Goal: Transaction & Acquisition: Purchase product/service

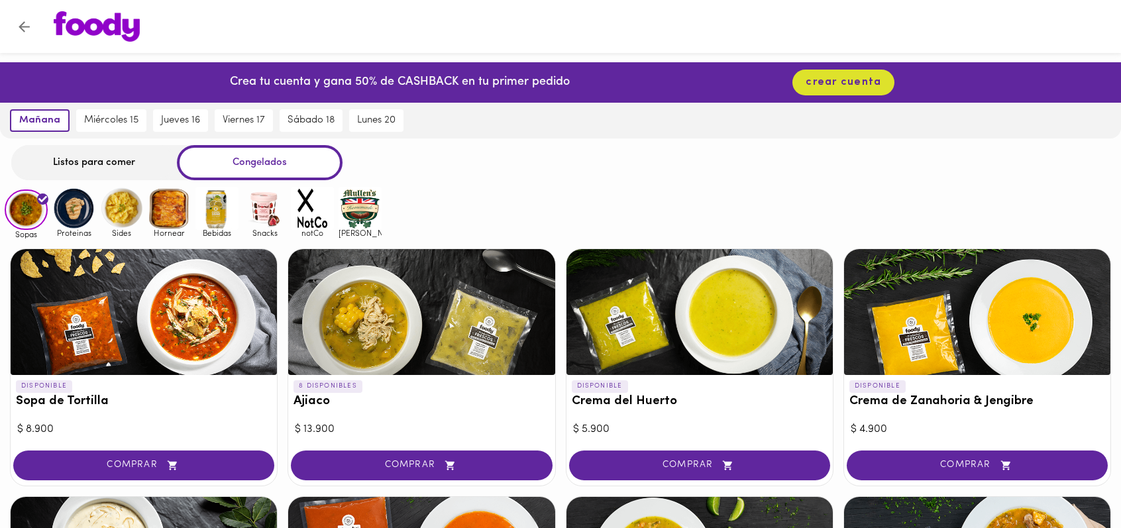
click at [313, 214] on img at bounding box center [312, 208] width 43 height 43
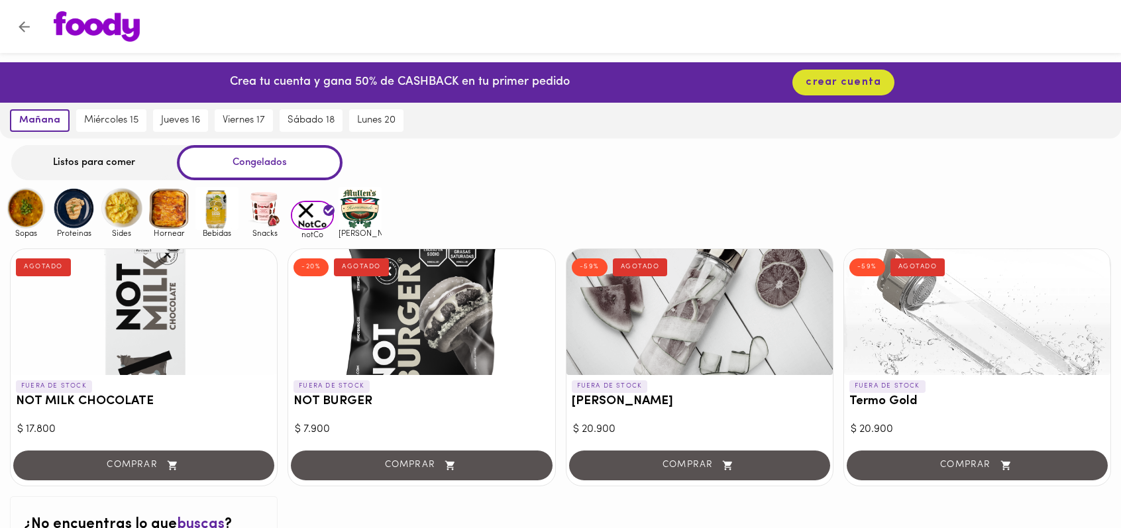
click at [21, 203] on img at bounding box center [26, 208] width 43 height 43
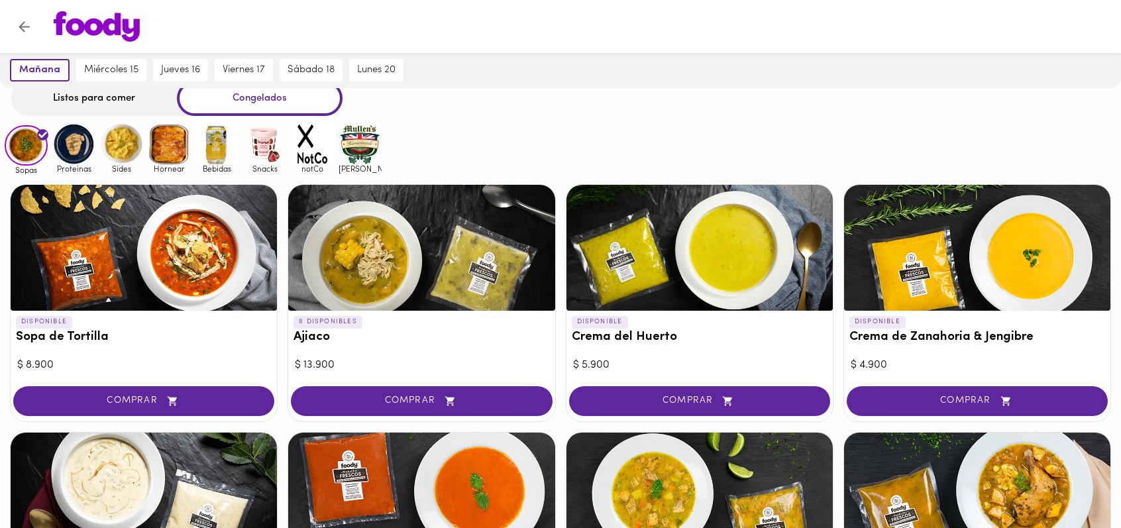
scroll to position [66, 0]
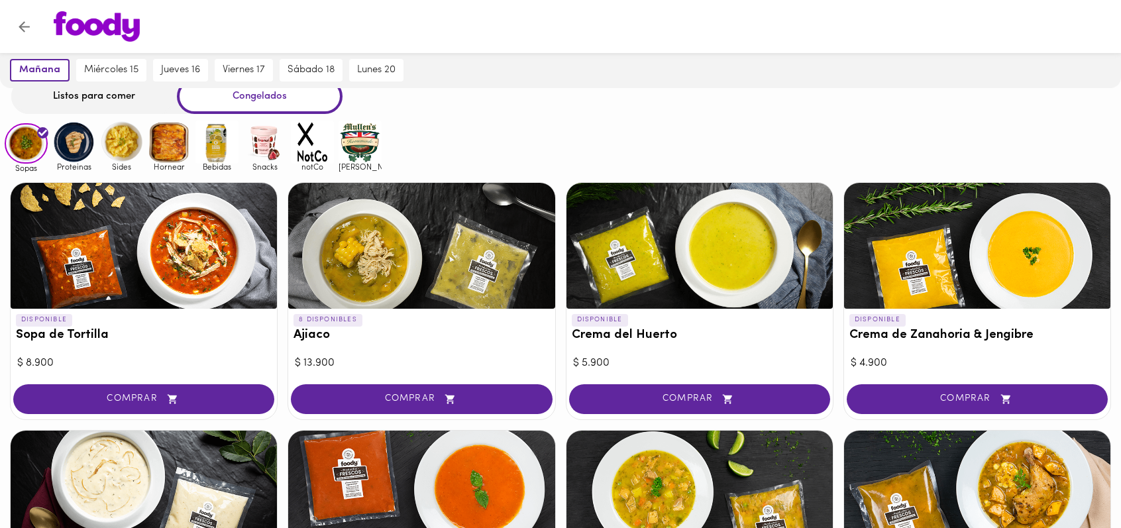
click at [72, 140] on img at bounding box center [73, 142] width 43 height 43
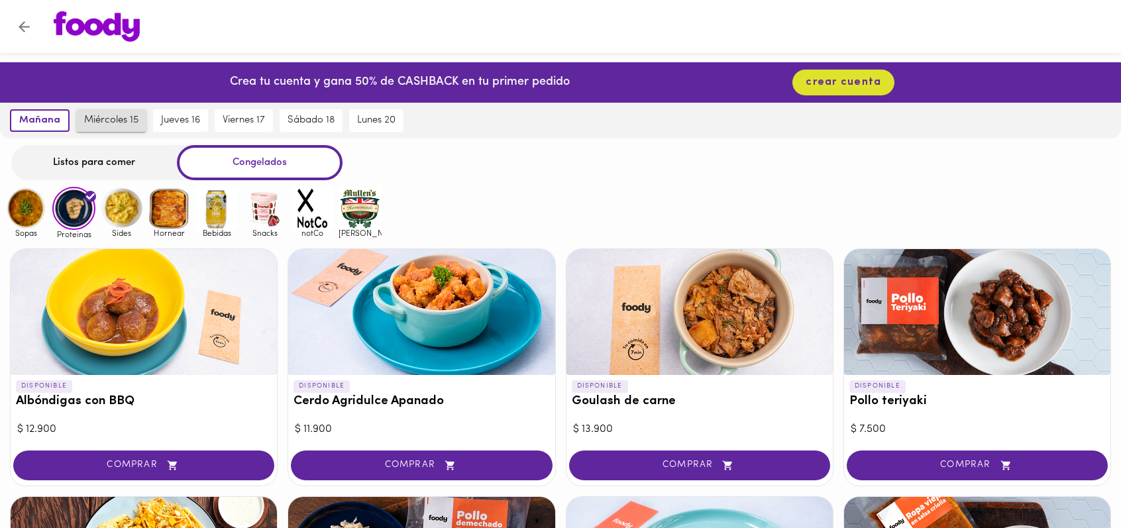
click at [126, 116] on span "miércoles 15" at bounding box center [111, 121] width 54 height 12
click at [36, 116] on span "mañana" at bounding box center [37, 121] width 38 height 12
click at [75, 153] on div "Listos para comer" at bounding box center [94, 162] width 166 height 35
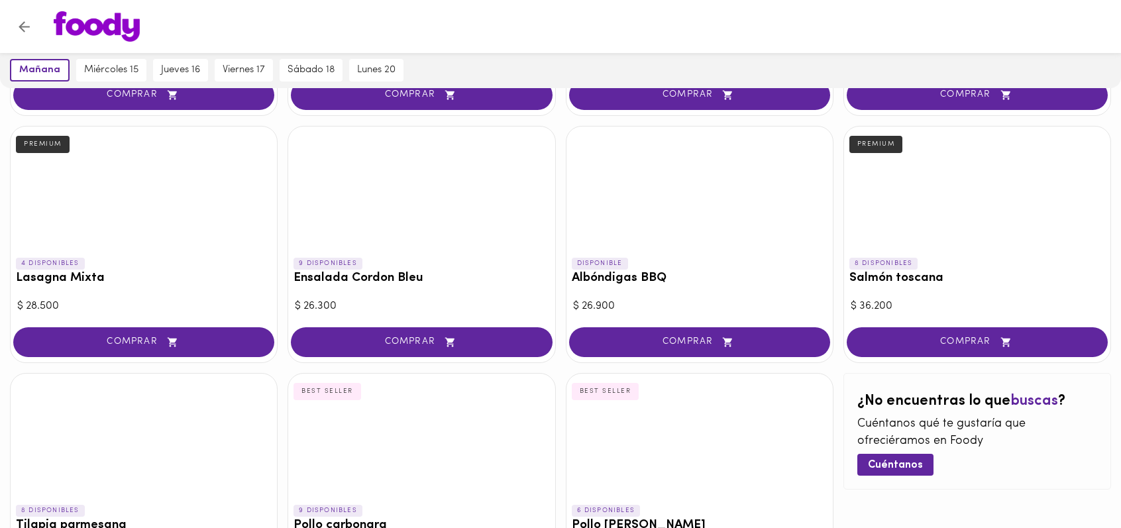
scroll to position [523, 0]
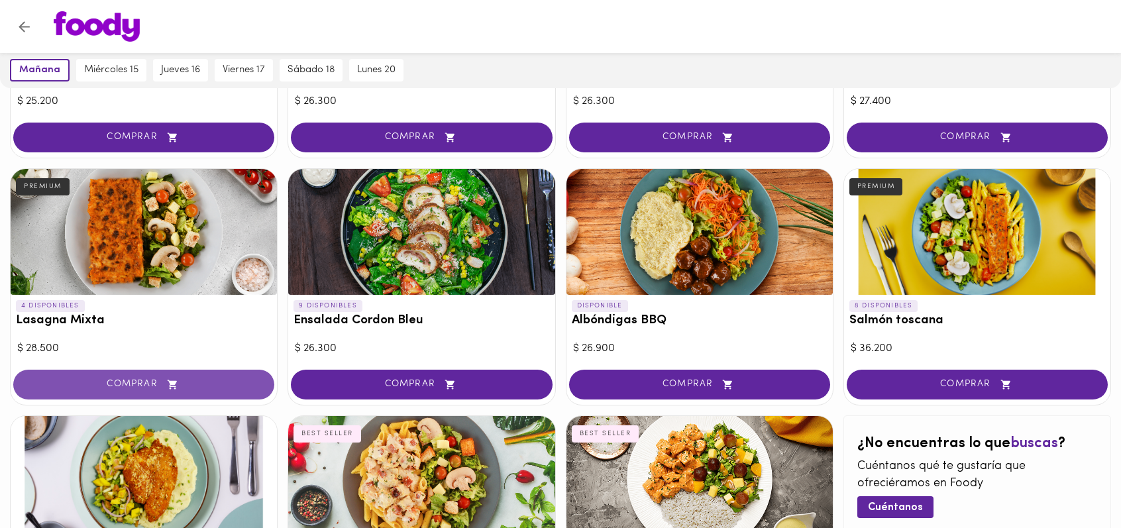
click at [154, 385] on span "COMPRAR" at bounding box center [144, 384] width 228 height 11
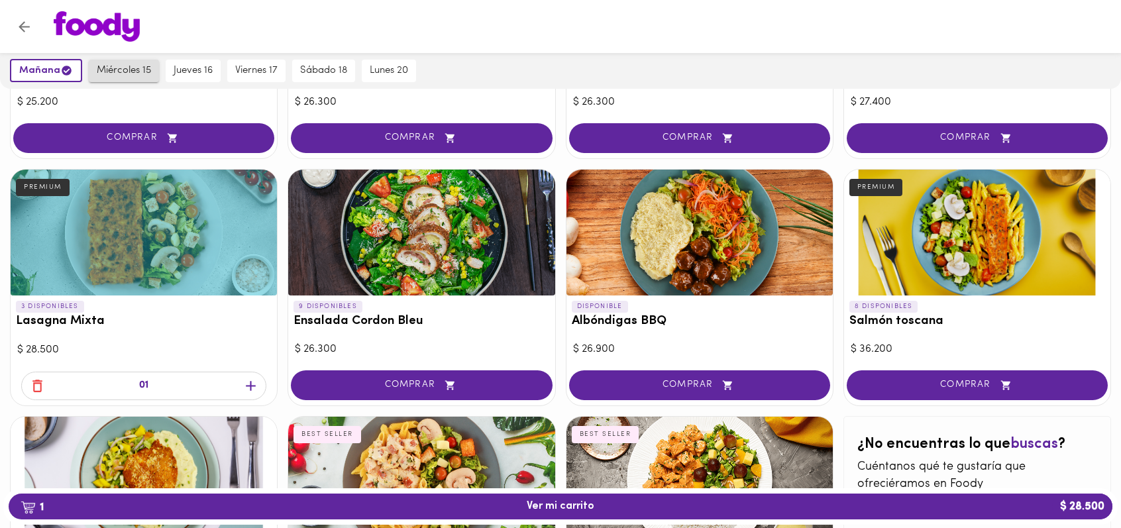
click at [133, 67] on span "miércoles 15" at bounding box center [124, 71] width 54 height 12
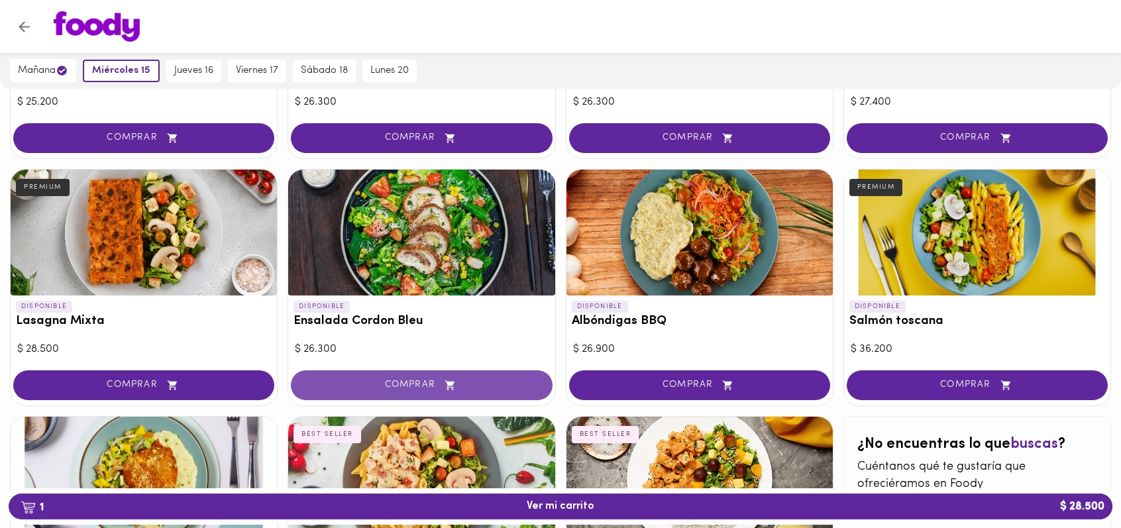
click at [421, 381] on span "COMPRAR" at bounding box center [421, 384] width 228 height 11
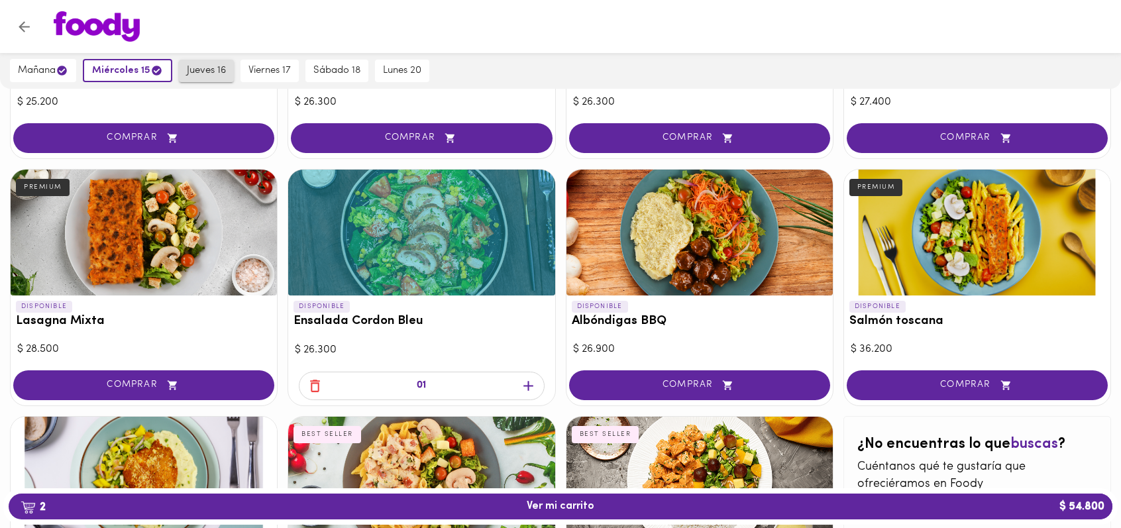
click at [215, 71] on span "jueves 16" at bounding box center [206, 71] width 39 height 12
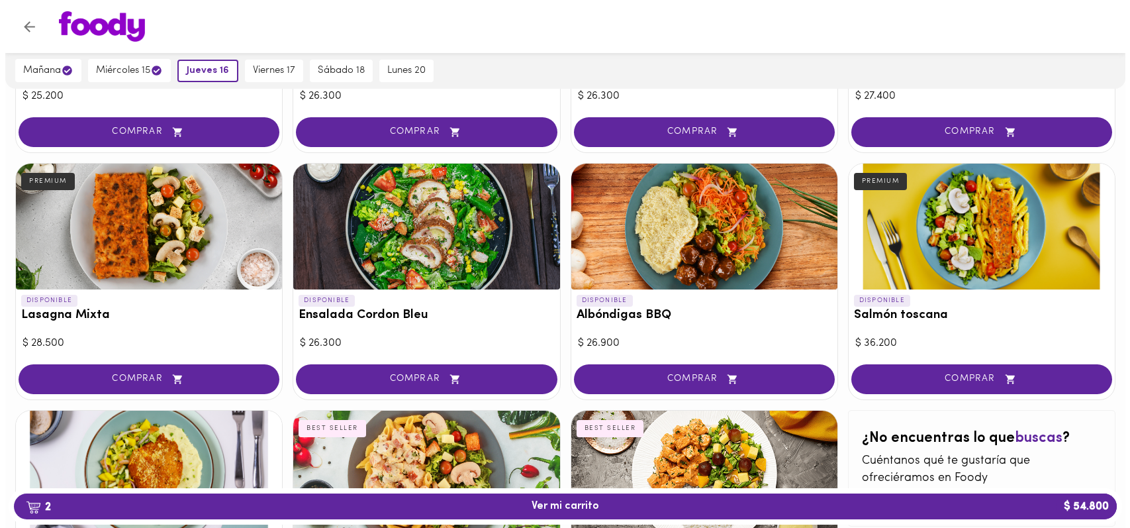
scroll to position [530, 0]
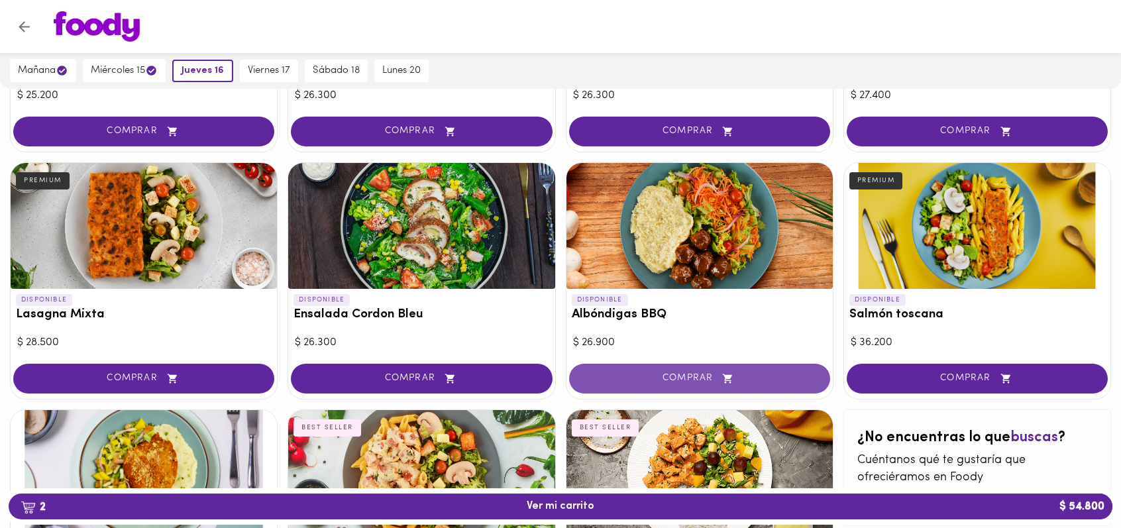
click at [662, 376] on span "COMPRAR" at bounding box center [699, 378] width 228 height 11
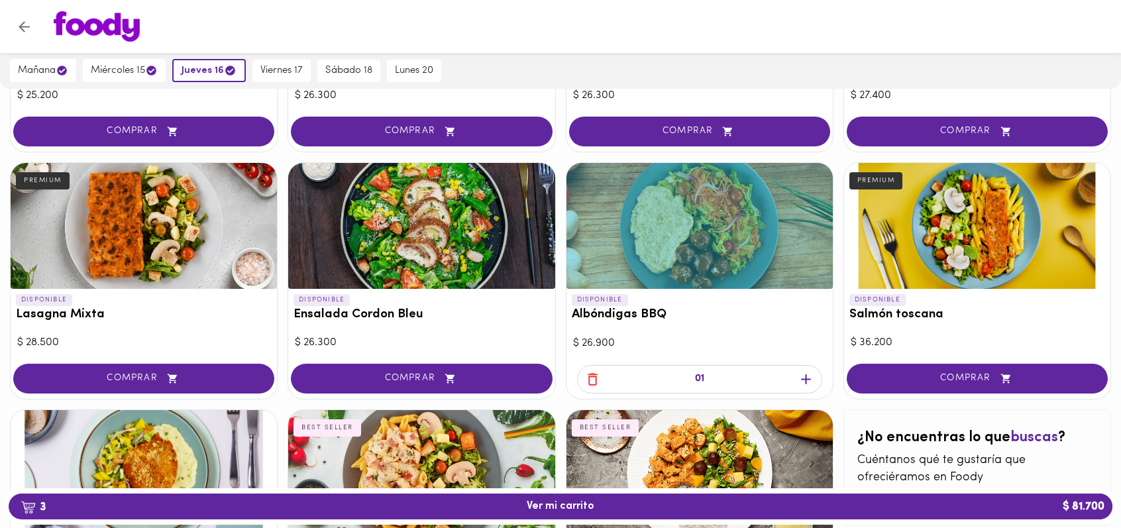
click at [666, 251] on div at bounding box center [699, 226] width 266 height 126
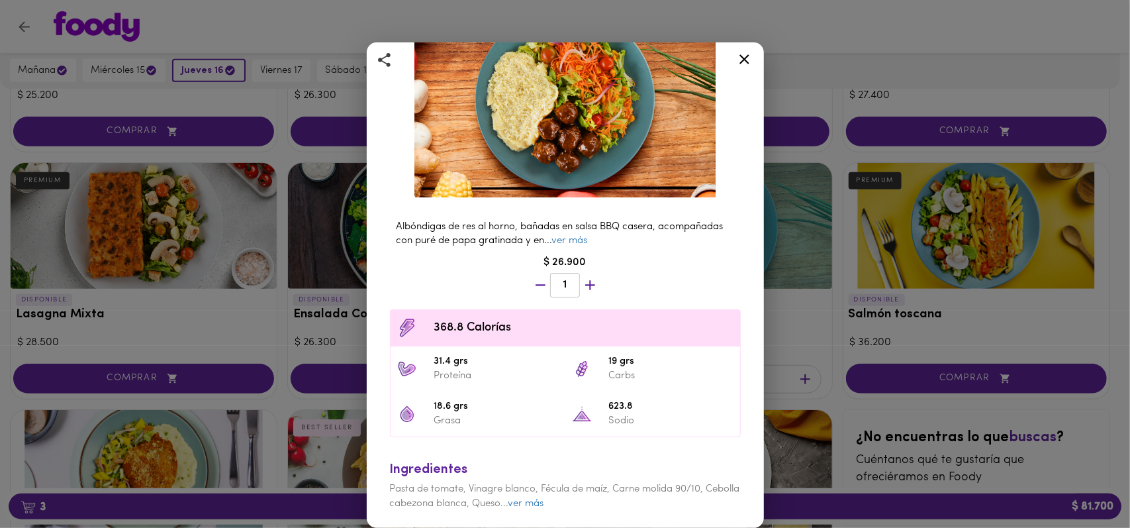
scroll to position [132, 0]
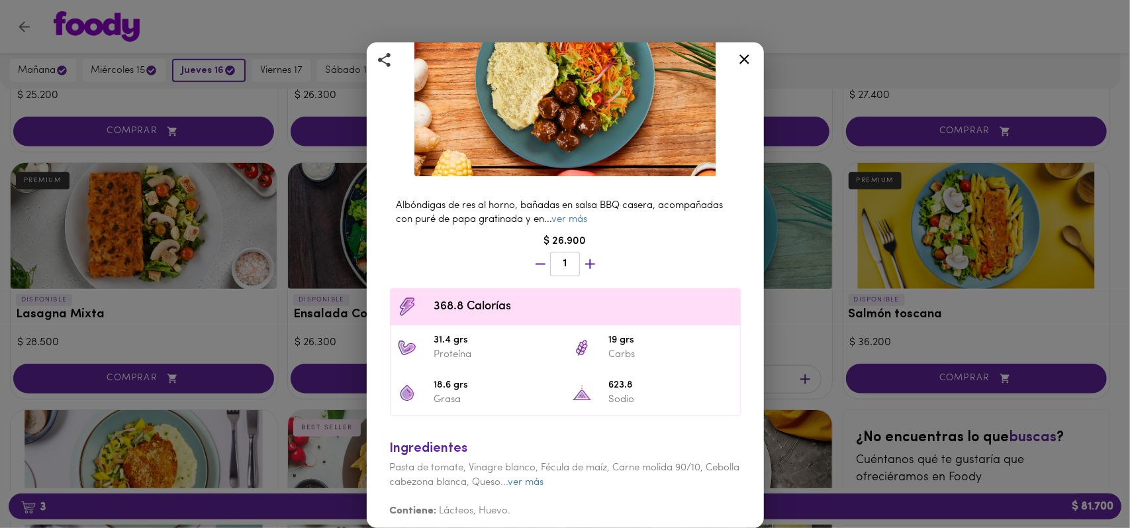
click at [789, 308] on div "Albóndigas BBQ con Salsa Barbacoa Casera y Puré Albóndigas de res al horno, bañ…" at bounding box center [565, 264] width 1130 height 528
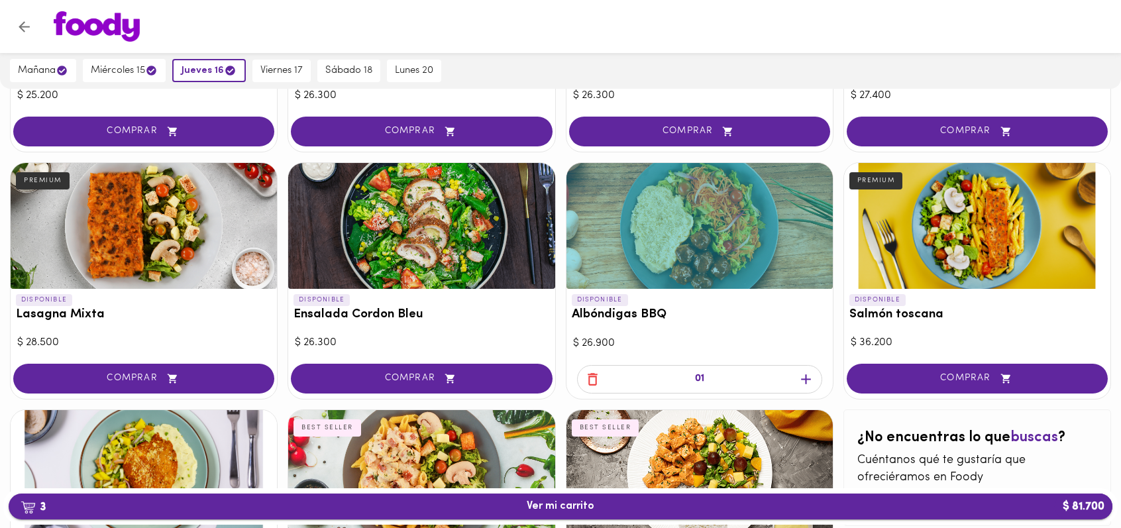
click at [568, 500] on span "3 Ver mi carrito $ 81.700" at bounding box center [560, 506] width 68 height 13
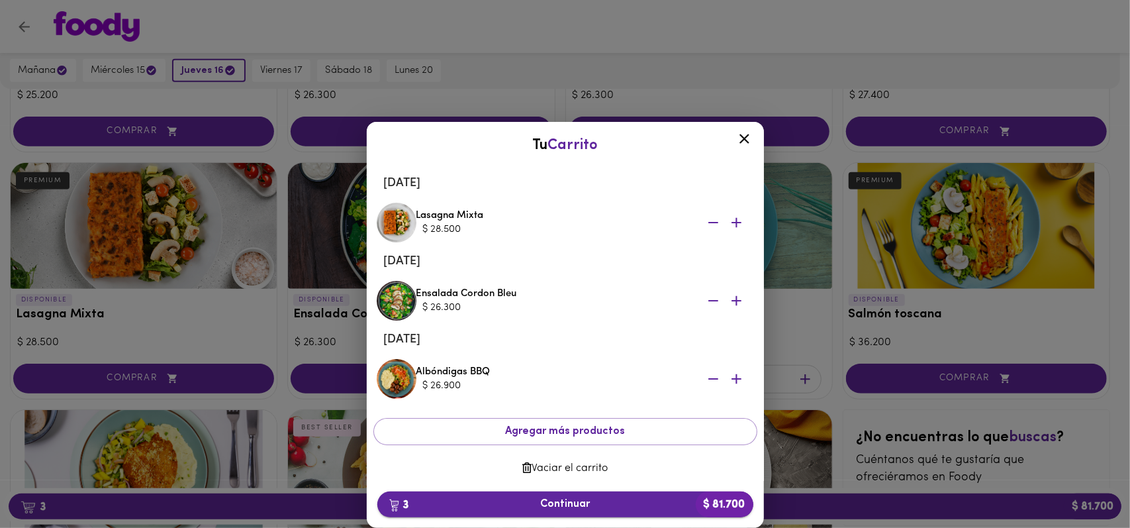
click at [655, 500] on span "3 Continuar $ 81.700" at bounding box center [565, 504] width 355 height 13
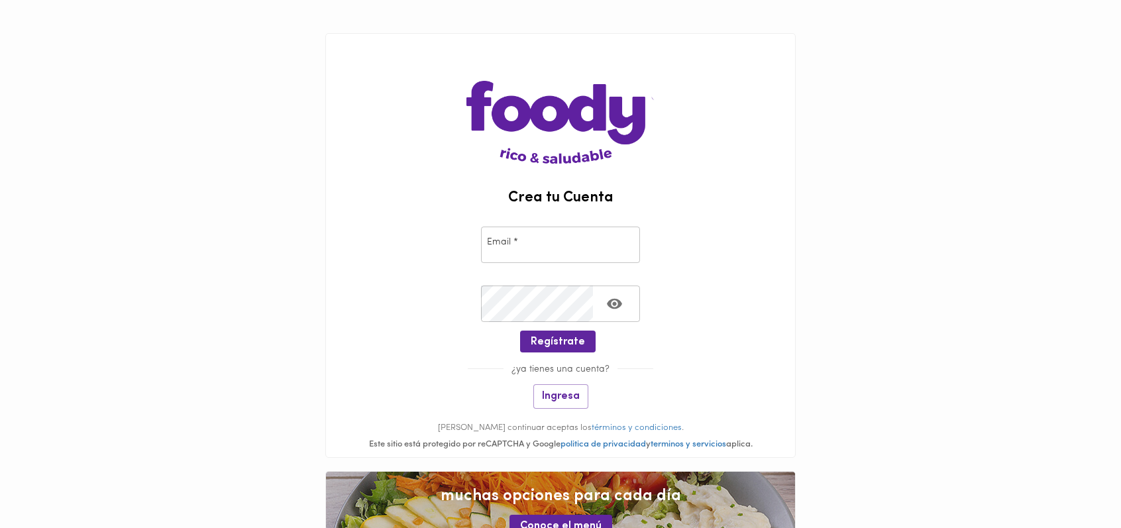
click at [573, 250] on input "email" at bounding box center [560, 244] width 159 height 36
type input "[EMAIL_ADDRESS][DOMAIN_NAME]"
click at [571, 339] on span "Regístrate" at bounding box center [557, 342] width 54 height 13
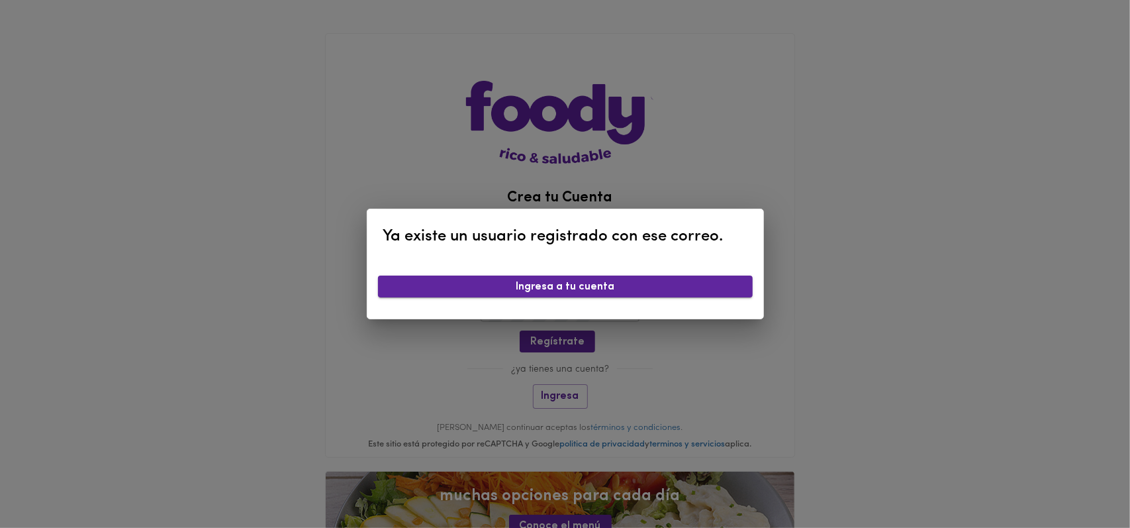
click at [626, 287] on span "Ingresa a tu cuenta" at bounding box center [566, 287] width 354 height 13
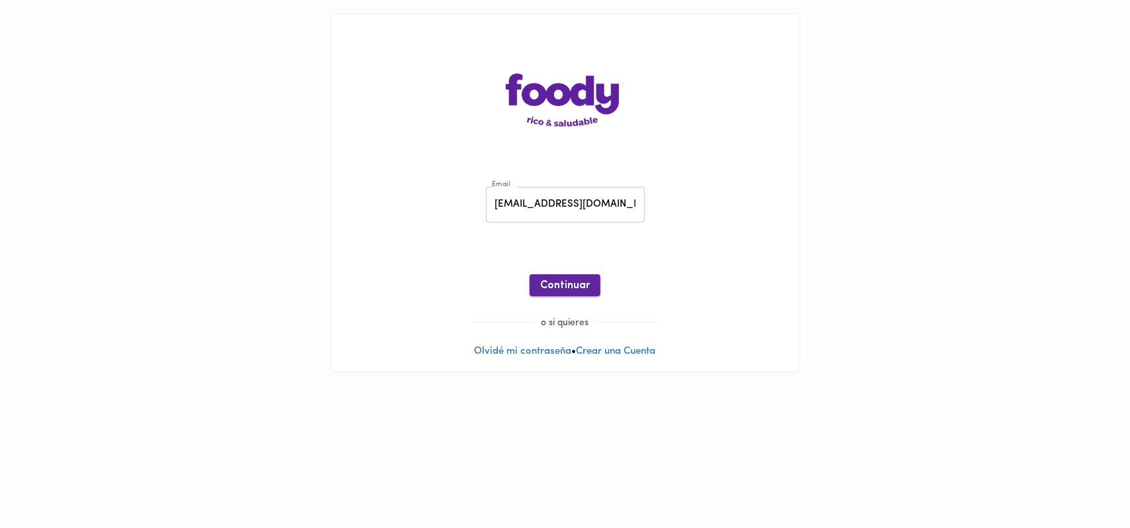
click at [569, 283] on span "Continuar" at bounding box center [565, 285] width 50 height 13
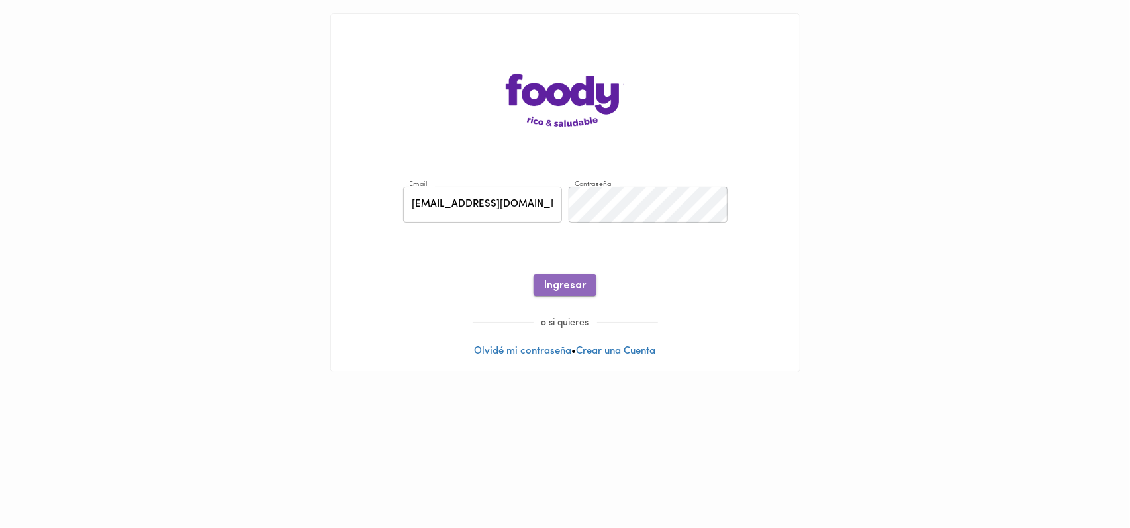
click at [574, 290] on span "Ingresar" at bounding box center [565, 285] width 42 height 13
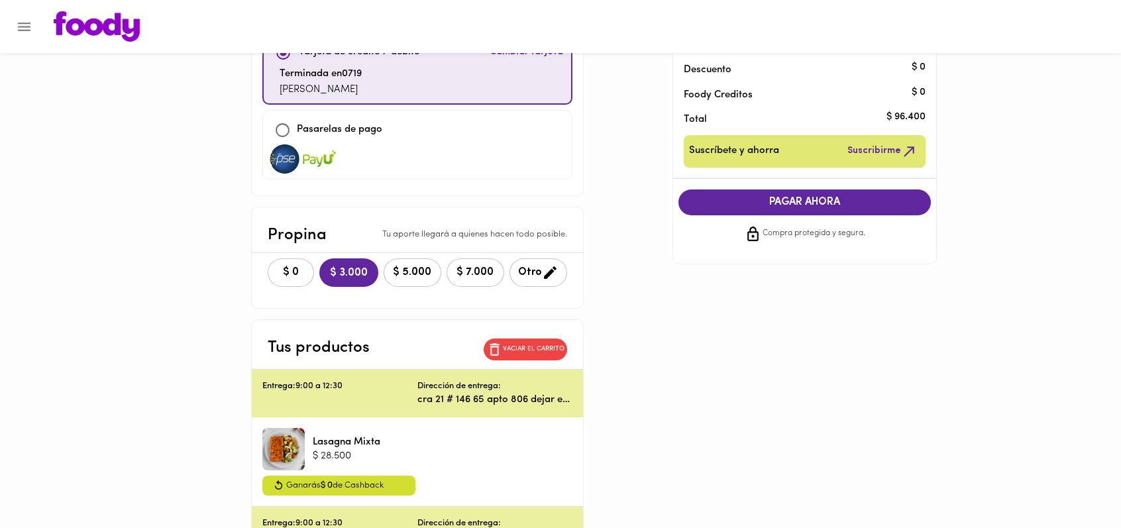
scroll to position [199, 0]
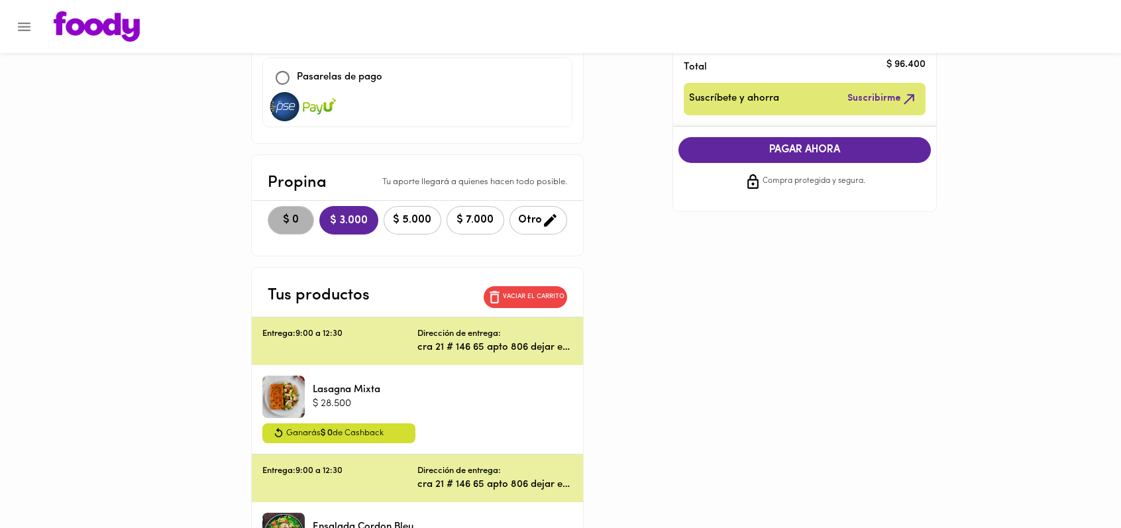
click at [291, 222] on span "$ 0" at bounding box center [290, 220] width 29 height 13
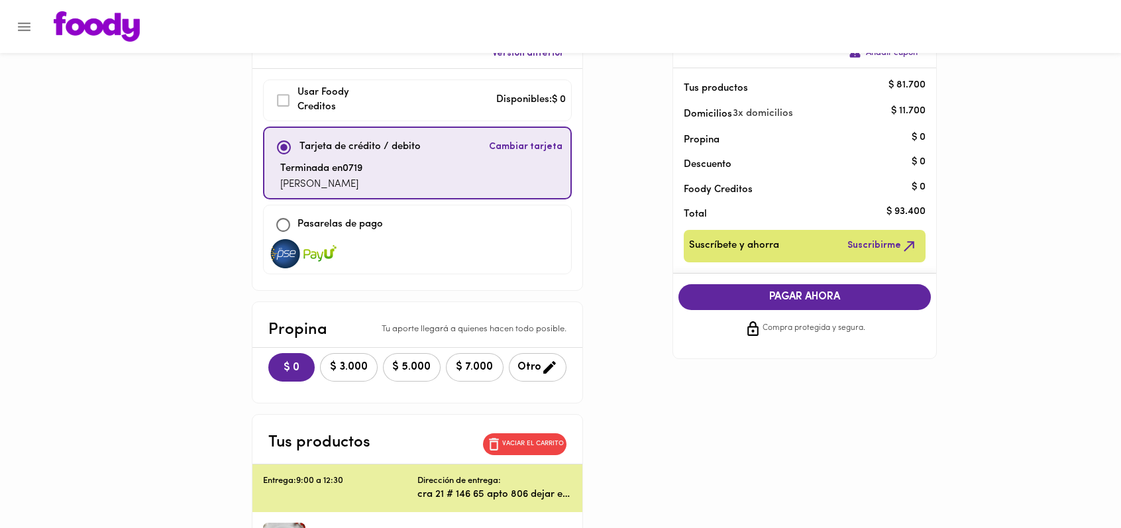
scroll to position [0, 0]
